Goal: Transaction & Acquisition: Purchase product/service

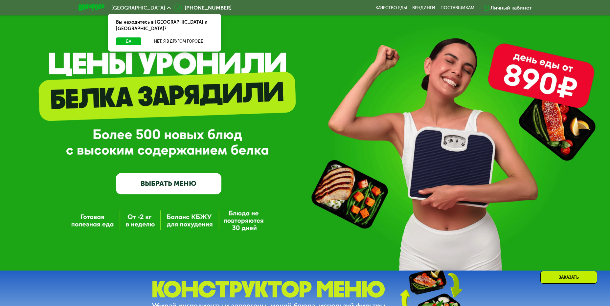
scroll to position [66, 0]
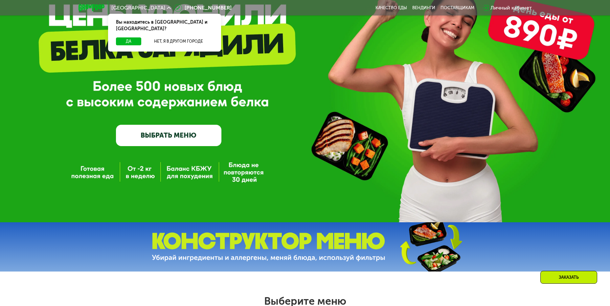
click at [167, 136] on link "ВЫБРАТЬ МЕНЮ" at bounding box center [168, 135] width 105 height 21
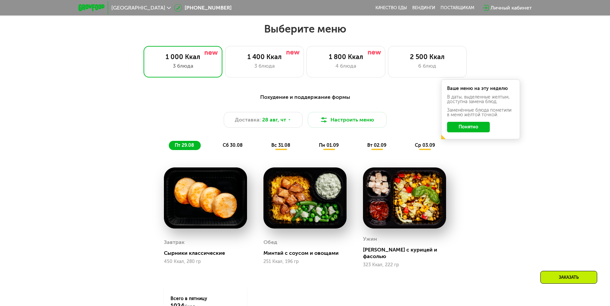
scroll to position [347, 0]
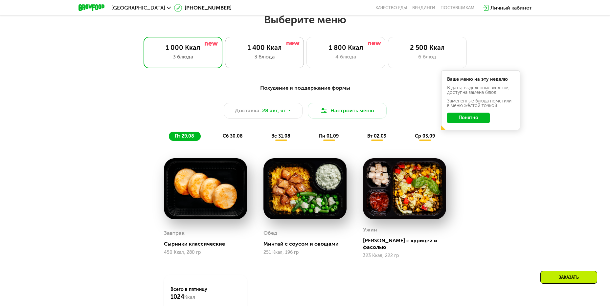
click at [306, 54] on div "1 400 Ккал 3 блюда" at bounding box center [345, 53] width 79 height 32
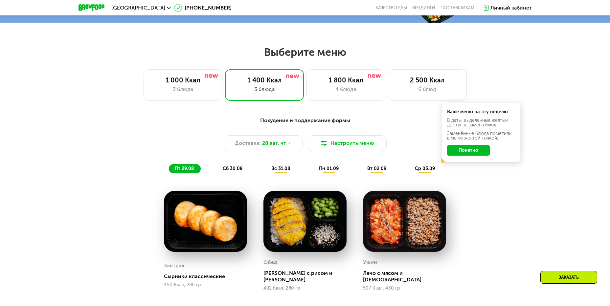
scroll to position [314, 0]
click at [472, 152] on button "Понятно" at bounding box center [468, 150] width 43 height 11
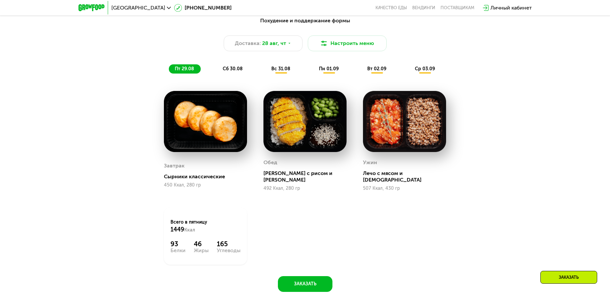
scroll to position [413, 0]
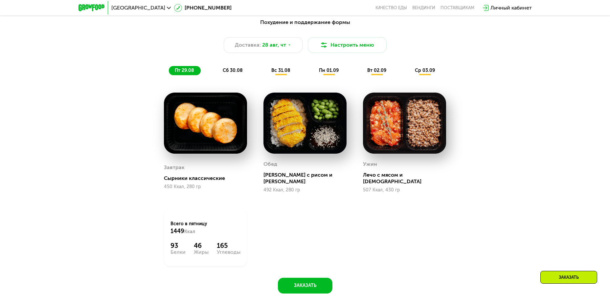
click at [361, 75] on div "пн 01.09" at bounding box center [377, 70] width 32 height 9
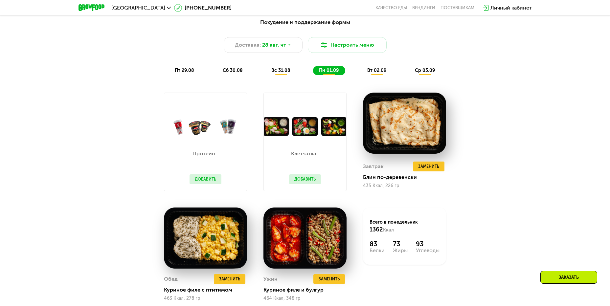
click at [313, 179] on button "Добавить" at bounding box center [305, 179] width 32 height 10
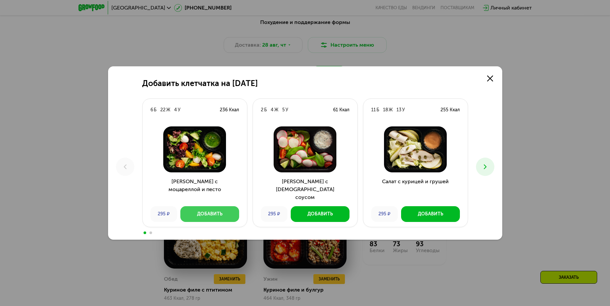
click at [210, 216] on div "Добавить" at bounding box center [209, 214] width 25 height 7
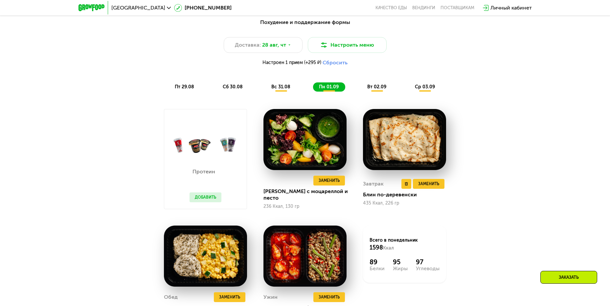
click at [427, 137] on img at bounding box center [404, 139] width 83 height 61
click at [379, 87] on span "вт 02.09" at bounding box center [376, 87] width 19 height 6
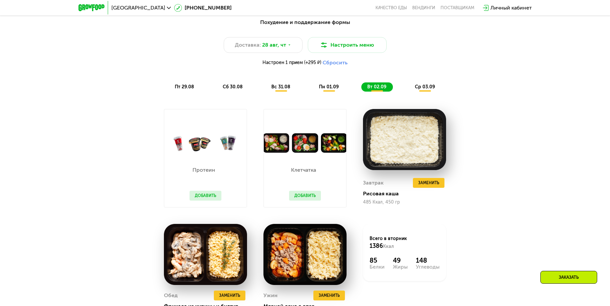
click at [300, 196] on button "Добавить" at bounding box center [305, 196] width 32 height 10
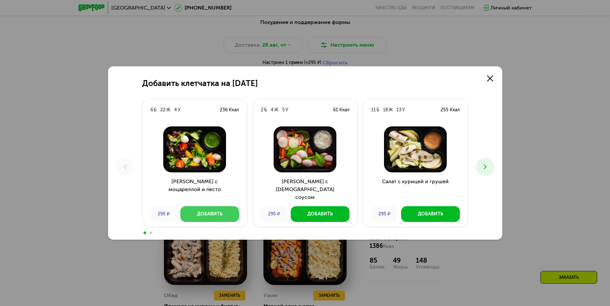
click at [205, 211] on div "Добавить" at bounding box center [209, 214] width 25 height 7
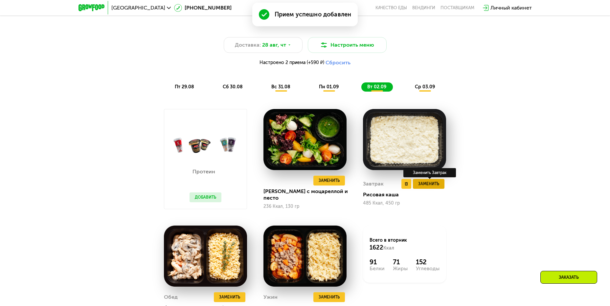
click at [426, 182] on span "Заменить" at bounding box center [428, 184] width 21 height 7
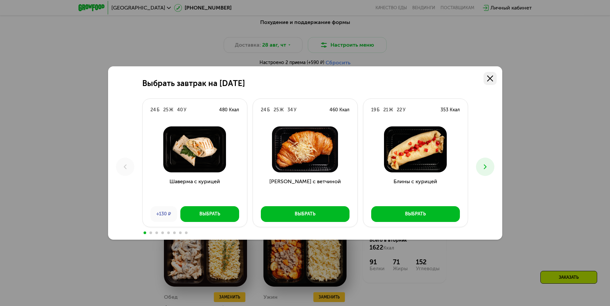
click at [493, 77] on link at bounding box center [489, 78] width 13 height 13
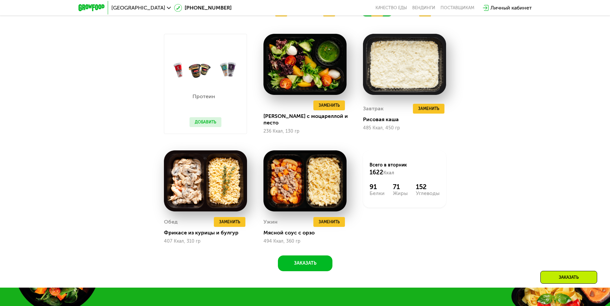
scroll to position [511, 0]
